Goal: Task Accomplishment & Management: Find specific page/section

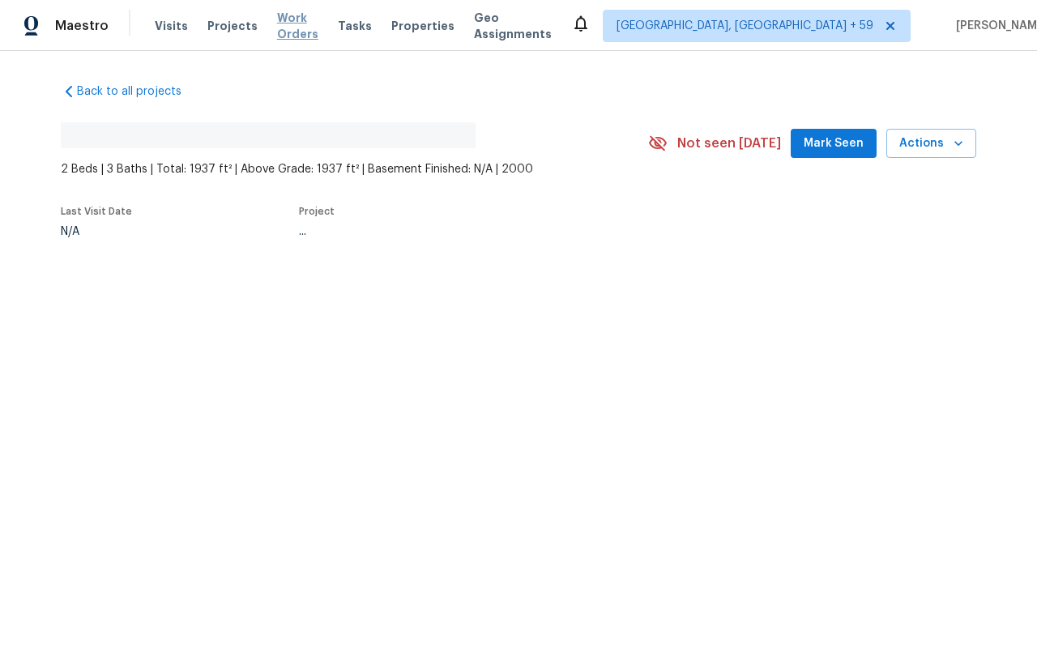
click at [297, 33] on span "Work Orders" at bounding box center [297, 26] width 41 height 32
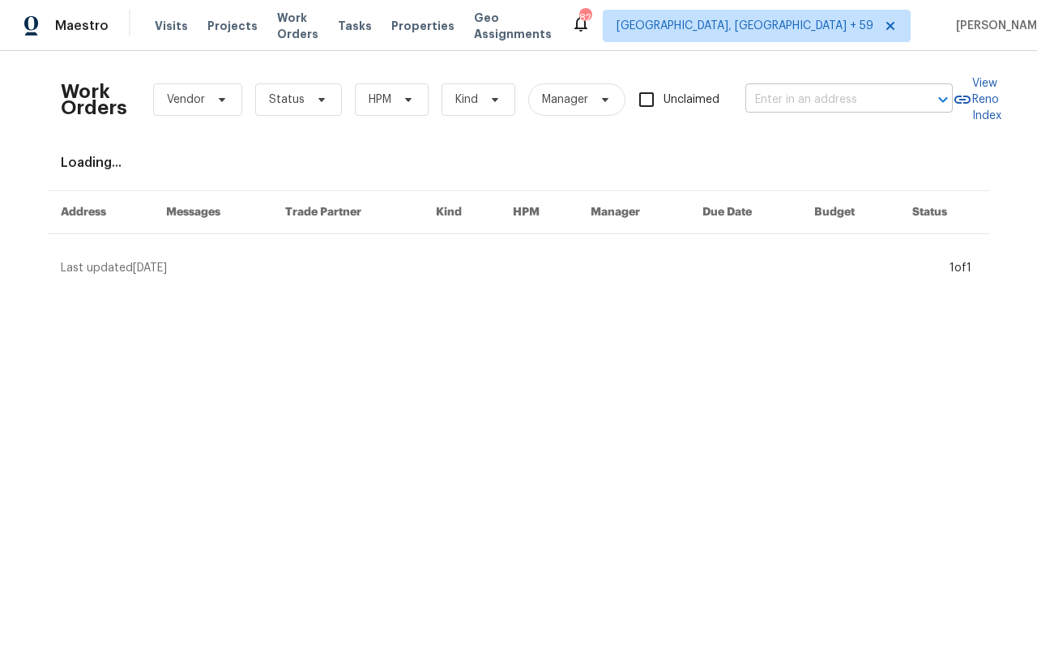
click at [799, 104] on input "text" at bounding box center [826, 99] width 162 height 25
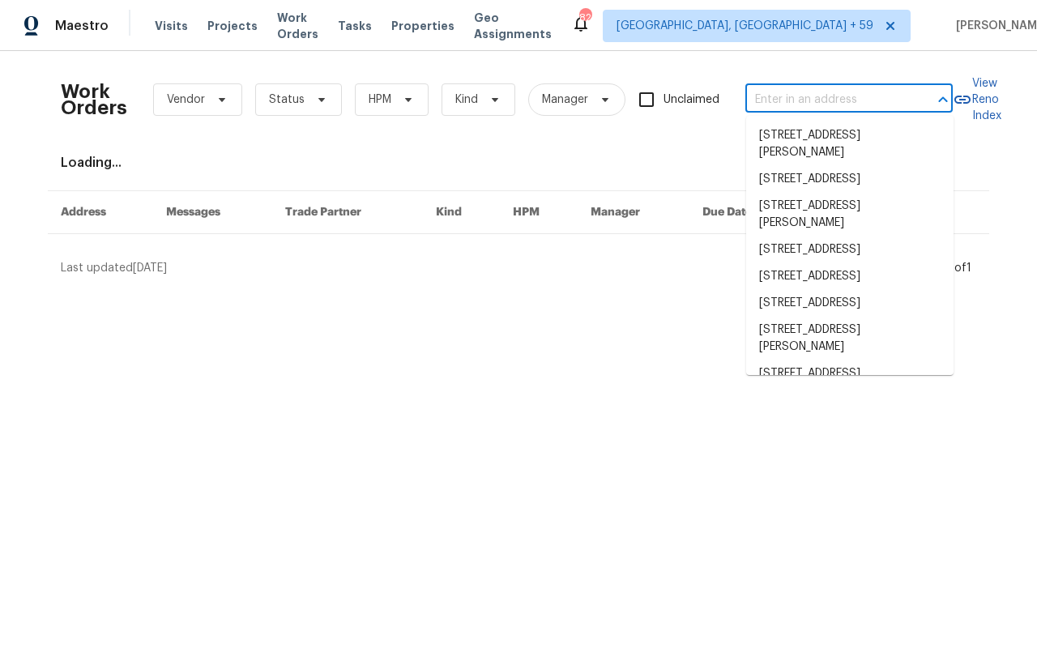
paste input "[STREET_ADDRESS][PERSON_NAME]"
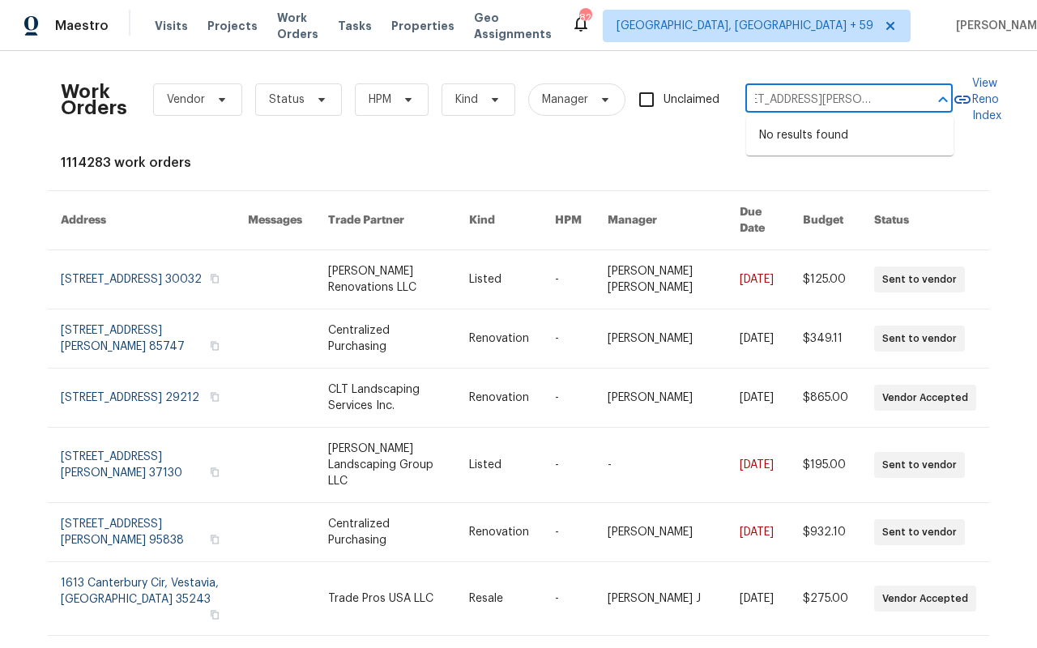
click at [800, 104] on input "[STREET_ADDRESS][PERSON_NAME]" at bounding box center [826, 99] width 162 height 25
drag, startPoint x: 843, startPoint y: 102, endPoint x: 1036, endPoint y: 100, distance: 192.8
click at [1036, 100] on div "Work Orders Vendor Status HPM Kind Manager Unclaimed [STREET_ADDRESS][PERSON_NA…" at bounding box center [518, 349] width 1037 height 597
type input "519 N [PERSON_NAME]"
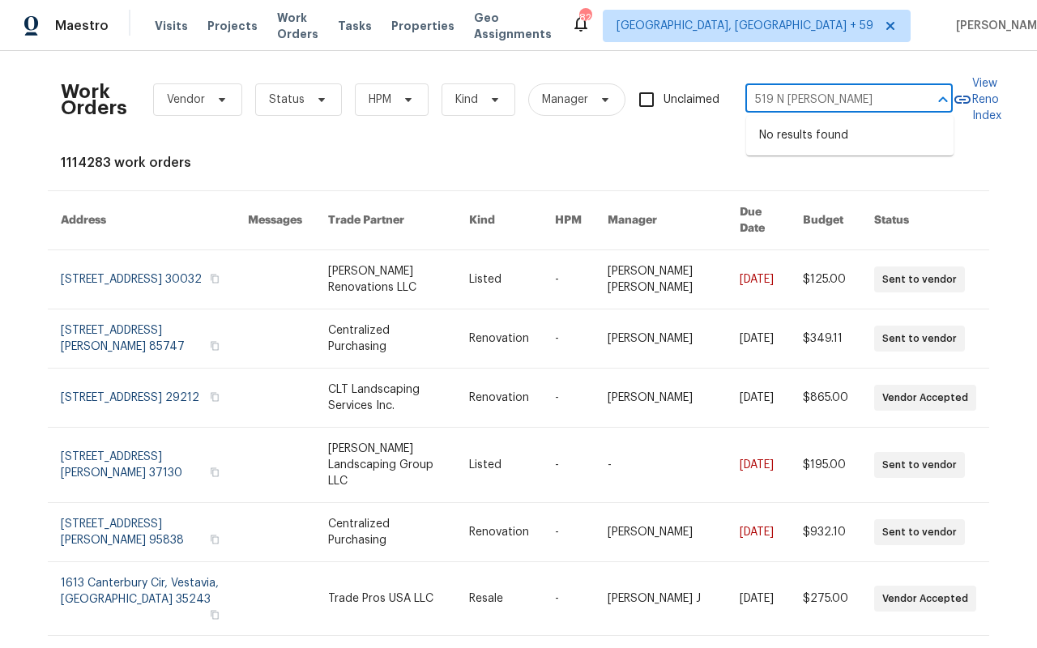
scroll to position [0, 0]
click at [878, 130] on li "[STREET_ADDRESS][PERSON_NAME]" at bounding box center [849, 144] width 207 height 44
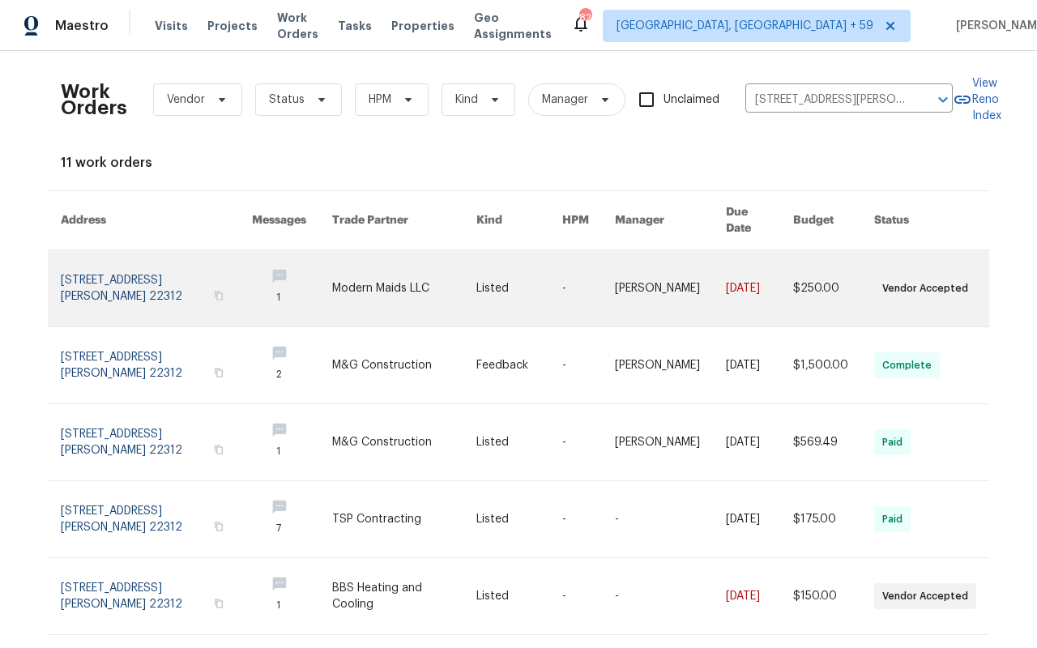
click at [147, 279] on link at bounding box center [156, 288] width 191 height 76
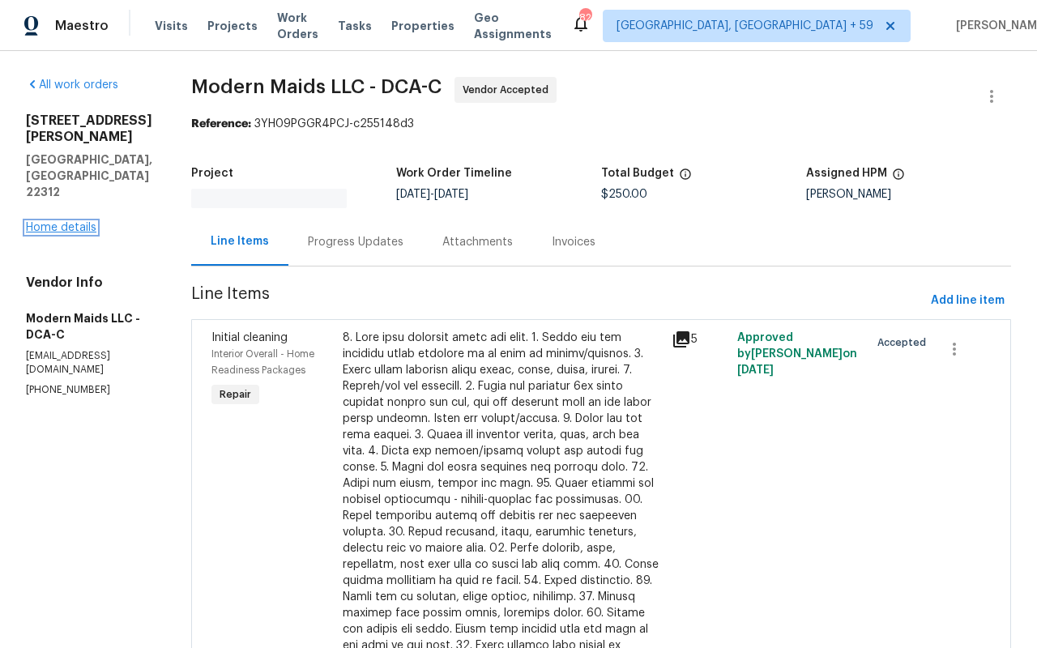
click at [48, 222] on link "Home details" at bounding box center [61, 227] width 70 height 11
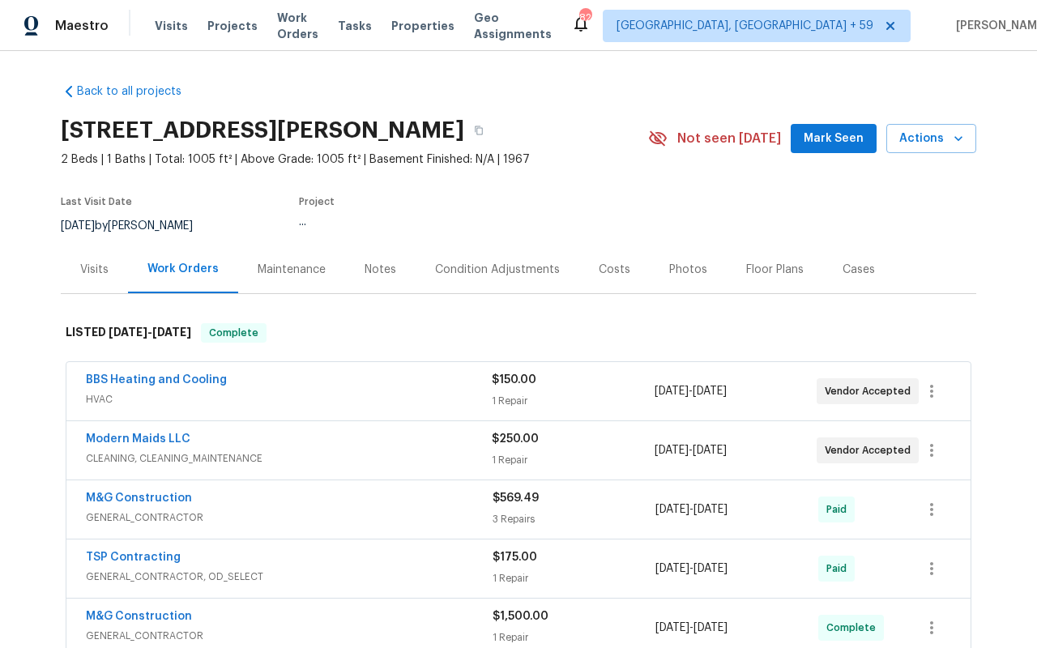
click at [79, 255] on div "Visits" at bounding box center [94, 269] width 67 height 48
